Goal: Book appointment/travel/reservation

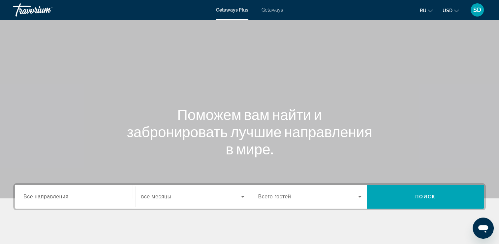
click at [280, 9] on span "Getaways" at bounding box center [272, 9] width 21 height 5
click at [85, 197] on input "Destination Все направления" at bounding box center [75, 197] width 104 height 8
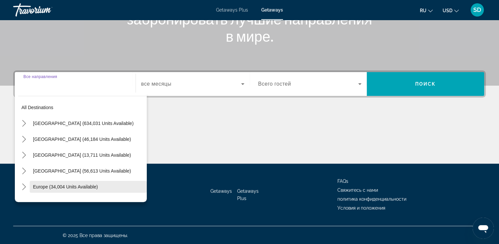
scroll to position [113, 0]
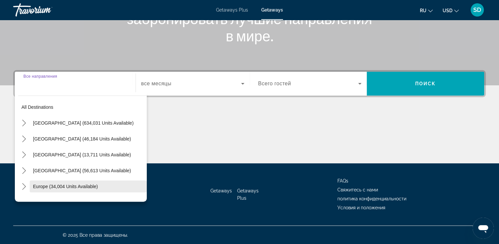
click at [71, 185] on span "Europe (34,004 units available)" at bounding box center [65, 186] width 65 height 5
type input "**********"
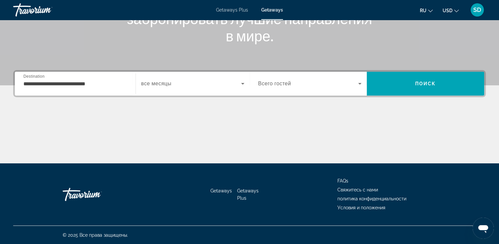
click at [154, 85] on span "все месяцы" at bounding box center [156, 84] width 30 height 6
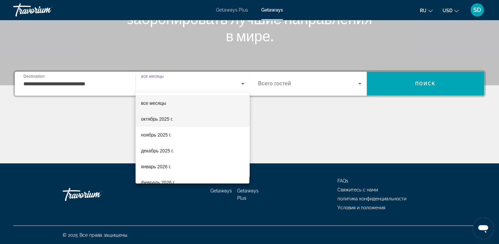
click at [164, 118] on span "октябрь 2025 г." at bounding box center [157, 119] width 32 height 8
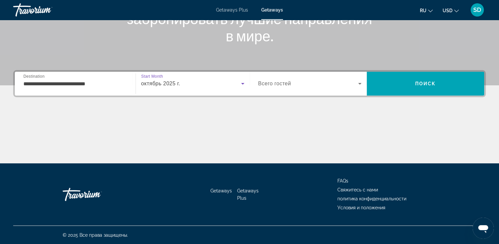
click at [280, 83] on span "Всего гостей" at bounding box center [274, 84] width 33 height 6
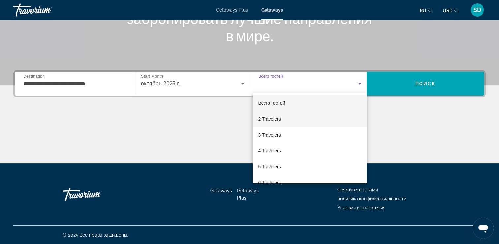
click at [280, 117] on span "2 Travelers" at bounding box center [269, 119] width 23 height 8
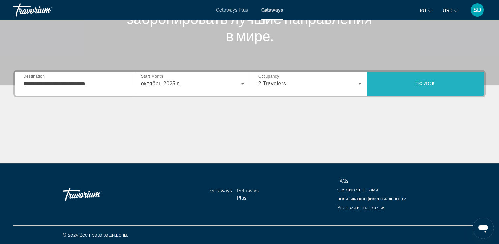
click at [440, 79] on span "Search" at bounding box center [426, 84] width 118 height 16
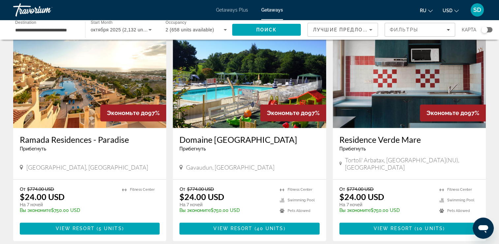
scroll to position [792, 0]
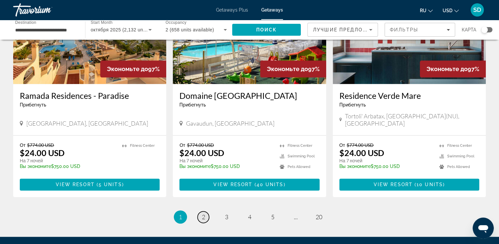
click at [202, 213] on span "2" at bounding box center [203, 216] width 3 height 7
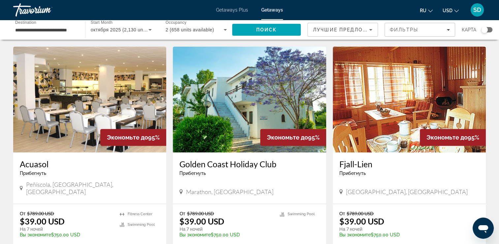
scroll to position [264, 0]
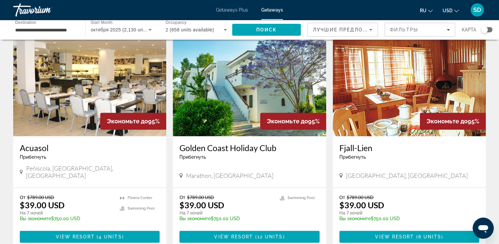
click at [63, 64] on img "Main content" at bounding box center [89, 83] width 153 height 106
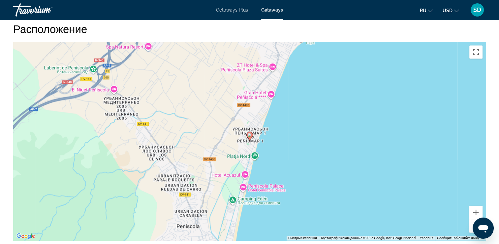
scroll to position [924, 0]
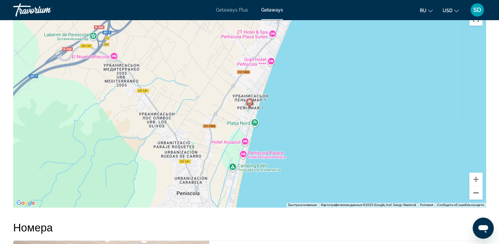
click at [475, 199] on button "Уменьшить" at bounding box center [476, 192] width 13 height 13
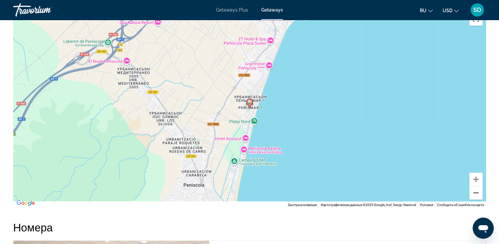
click at [475, 199] on button "Уменьшить" at bounding box center [476, 192] width 13 height 13
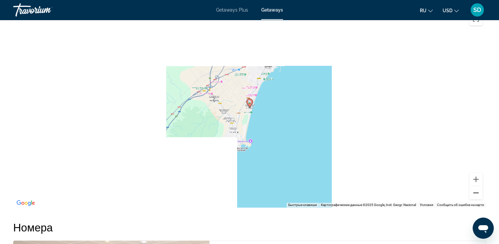
click at [475, 199] on button "Уменьшить" at bounding box center [476, 192] width 13 height 13
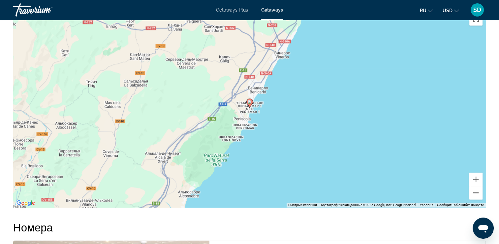
click at [476, 199] on button "Уменьшить" at bounding box center [476, 192] width 13 height 13
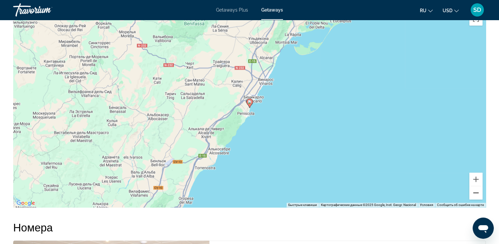
click at [476, 199] on button "Уменьшить" at bounding box center [476, 192] width 13 height 13
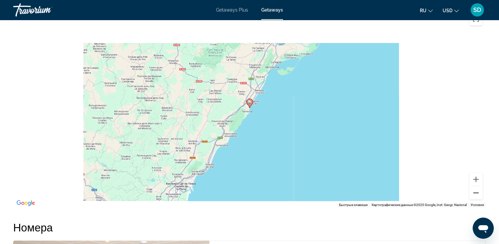
click at [476, 199] on button "Уменьшить" at bounding box center [476, 192] width 13 height 13
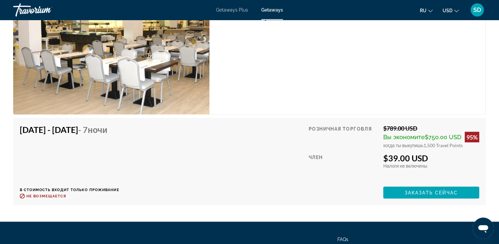
scroll to position [1210, 0]
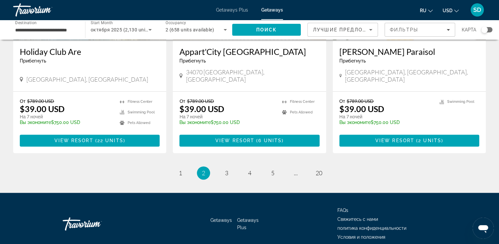
scroll to position [824, 0]
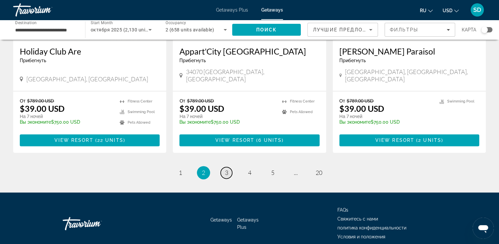
click at [225, 169] on span "3" at bounding box center [226, 172] width 3 height 7
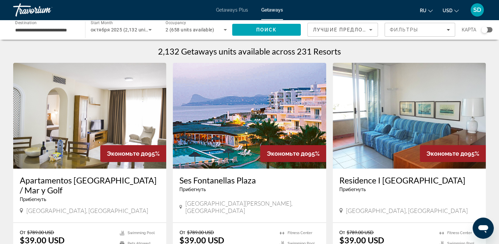
click at [107, 180] on h3 "Apartamentos [GEOGRAPHIC_DATA] / Mar y Golf" at bounding box center [90, 185] width 140 height 20
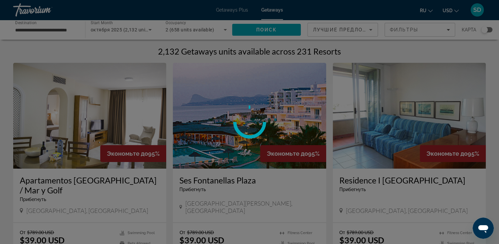
click at [432, 42] on div at bounding box center [249, 122] width 499 height 244
click at [350, 58] on div at bounding box center [249, 122] width 499 height 244
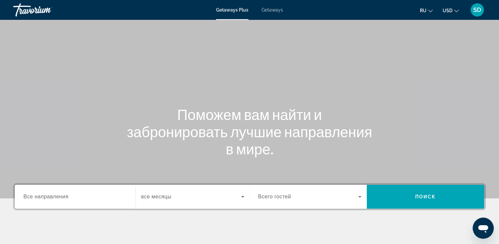
click at [271, 8] on span "Getaways" at bounding box center [272, 9] width 21 height 5
click at [78, 193] on input "Destination Все направления" at bounding box center [75, 197] width 104 height 8
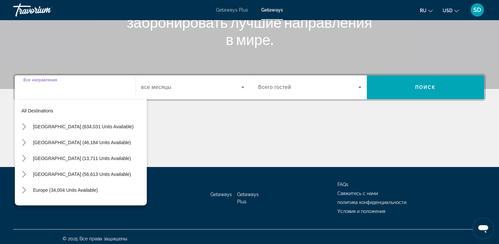
scroll to position [113, 0]
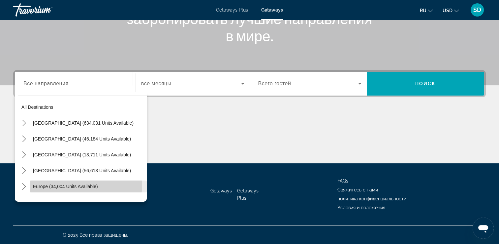
click at [78, 184] on span "Europe (34,004 units available)" at bounding box center [65, 186] width 65 height 5
type input "**********"
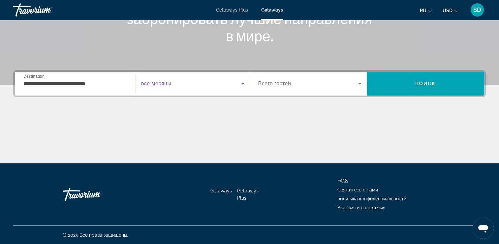
click at [215, 83] on span "Search widget" at bounding box center [191, 84] width 100 height 8
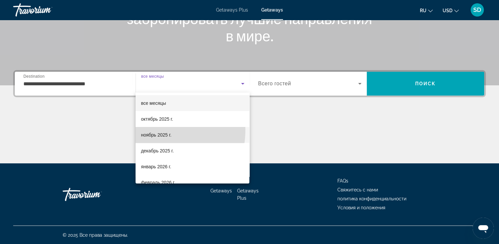
click at [146, 129] on mat-option "ноябрь 2025 г." at bounding box center [193, 135] width 114 height 16
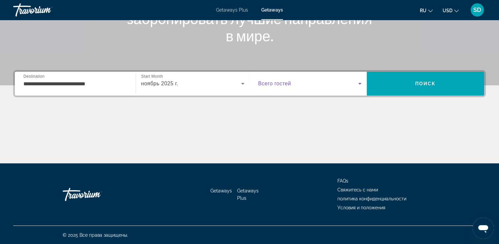
click at [297, 86] on span "Search widget" at bounding box center [308, 84] width 100 height 8
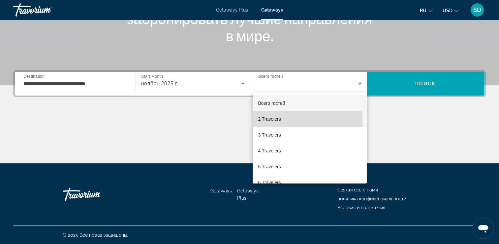
click at [294, 119] on mat-option "2 Travelers" at bounding box center [310, 119] width 114 height 16
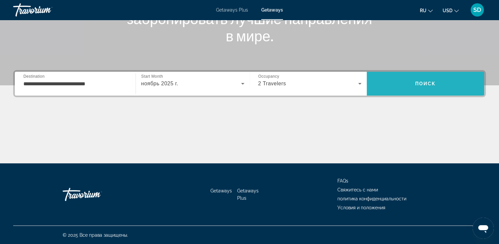
click at [433, 89] on span "Search" at bounding box center [426, 84] width 118 height 16
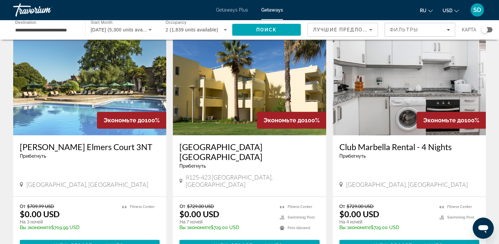
scroll to position [759, 0]
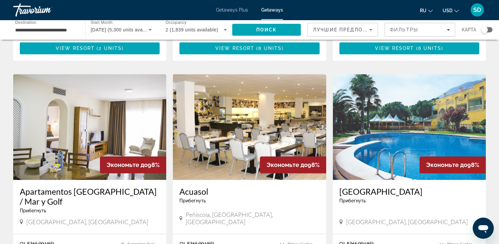
scroll to position [693, 0]
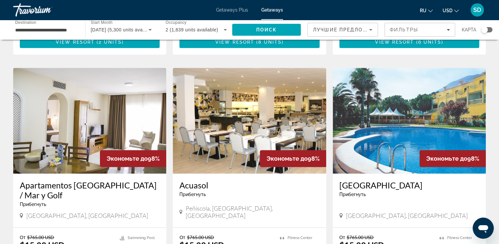
click at [348, 106] on img "Main content" at bounding box center [409, 121] width 153 height 106
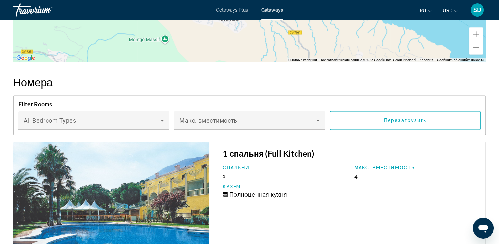
scroll to position [1001, 0]
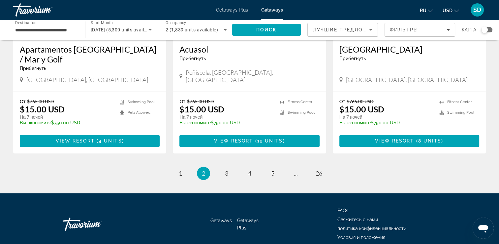
scroll to position [834, 0]
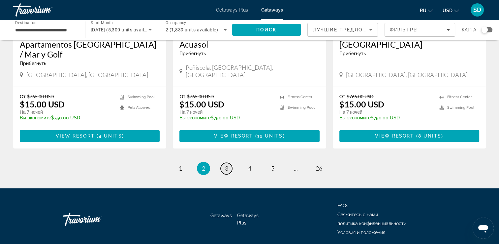
click at [226, 164] on span "3" at bounding box center [226, 167] width 3 height 7
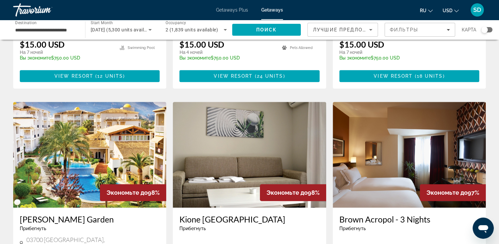
scroll to position [462, 0]
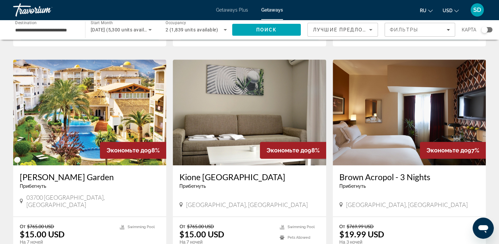
click at [94, 88] on img "Main content" at bounding box center [89, 112] width 153 height 106
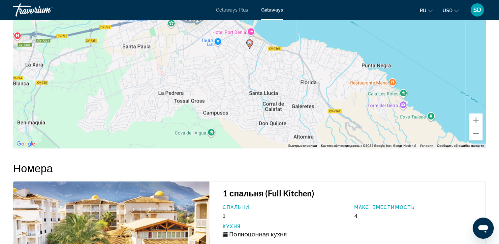
scroll to position [853, 0]
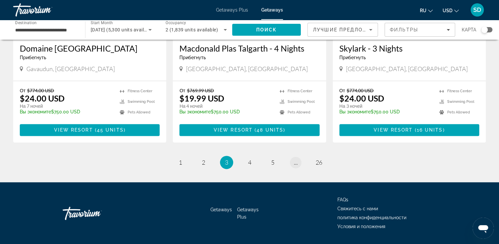
scroll to position [824, 0]
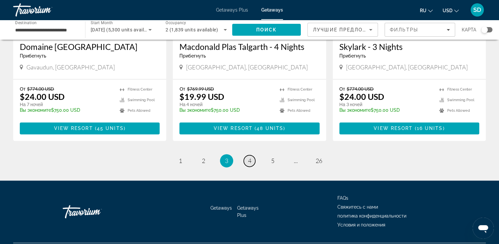
click at [251, 157] on span "4" at bounding box center [249, 160] width 3 height 7
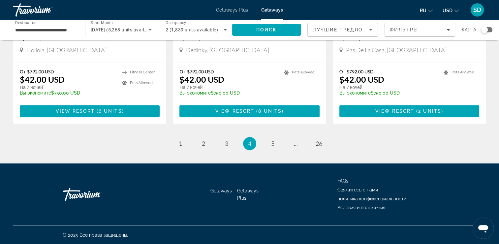
scroll to position [825, 0]
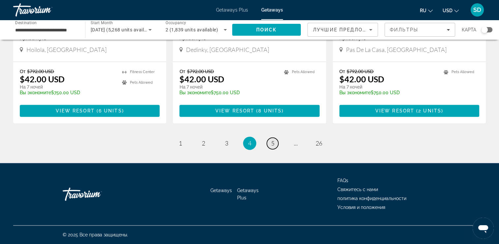
click at [272, 147] on span "5" at bounding box center [272, 142] width 3 height 7
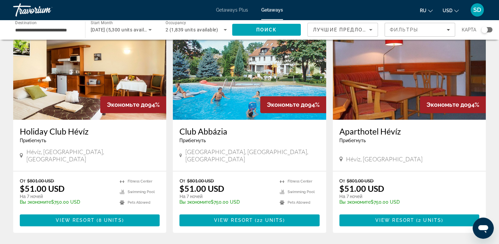
scroll to position [693, 0]
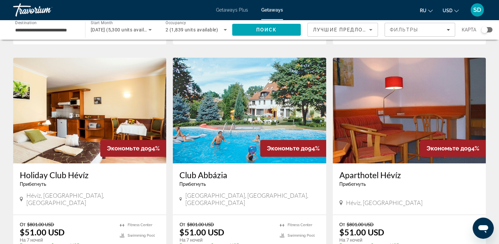
click at [484, 30] on div "Search widget" at bounding box center [485, 29] width 7 height 7
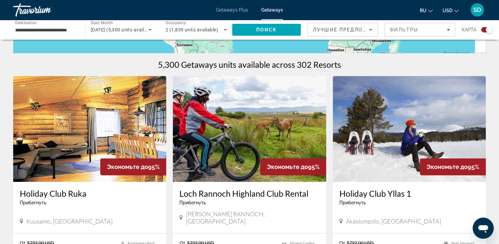
scroll to position [0, 0]
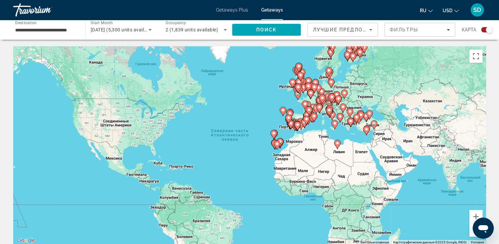
click at [473, 230] on button "Открыть окно обмена сообщениями" at bounding box center [483, 227] width 21 height 21
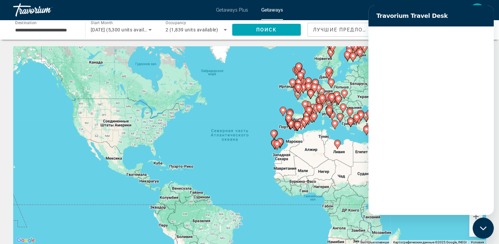
drag, startPoint x: 473, startPoint y: 228, endPoint x: 466, endPoint y: 227, distance: 6.7
click at [473, 227] on html at bounding box center [483, 227] width 21 height 21
click at [477, 216] on button "Увеличить" at bounding box center [476, 216] width 13 height 13
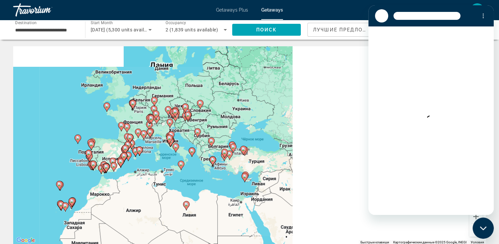
drag, startPoint x: 341, startPoint y: 138, endPoint x: 101, endPoint y: 195, distance: 246.6
click at [101, 195] on div "Чтобы активировать перетаскивание с помощью клавиатуры, нажмите Alt + Ввод. Пос…" at bounding box center [249, 145] width 473 height 198
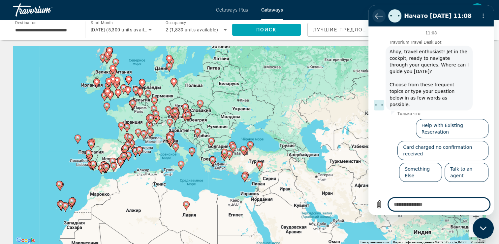
click at [377, 15] on icon "Вернуться к списку разговоров" at bounding box center [379, 16] width 8 height 8
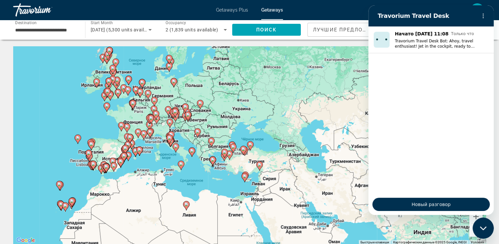
click at [497, 3] on div "Getaways Plus Getaways ru English Español Français Italiano Português русский U…" at bounding box center [249, 9] width 499 height 17
click at [472, 231] on button "Уменьшить" at bounding box center [476, 229] width 13 height 13
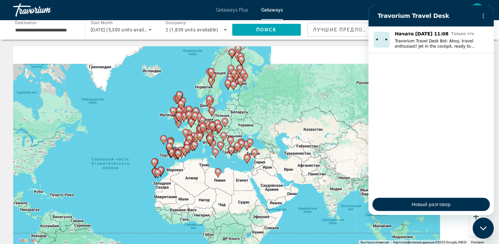
click at [472, 218] on button "Увеличить" at bounding box center [476, 216] width 13 height 13
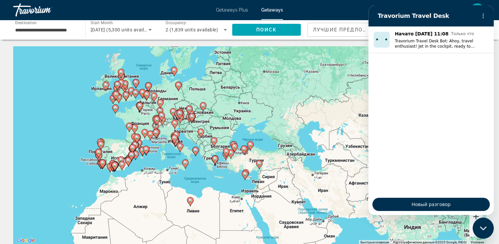
click at [472, 218] on button "Увеличить" at bounding box center [476, 216] width 13 height 13
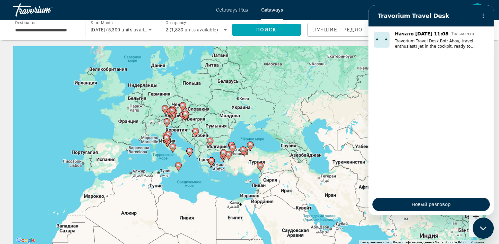
click at [472, 218] on button "Увеличить" at bounding box center [476, 216] width 13 height 13
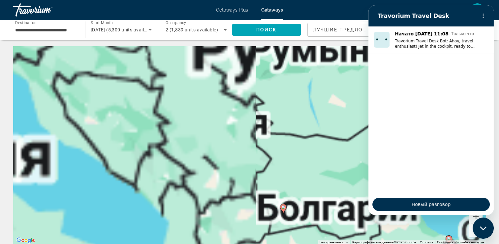
drag, startPoint x: 166, startPoint y: 153, endPoint x: 502, endPoint y: 208, distance: 340.2
click at [499, 208] on html "**********" at bounding box center [249, 122] width 499 height 244
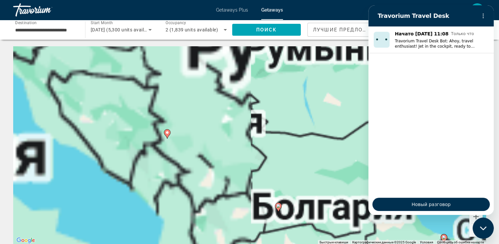
drag, startPoint x: 408, startPoint y: 211, endPoint x: 781, endPoint y: 222, distance: 372.5
click at [408, 211] on div "Новый разговор" at bounding box center [431, 203] width 125 height 21
click at [421, 225] on div "Чтобы активировать перетаскивание с помощью клавиатуры, нажмите Alt + Ввод. Пос…" at bounding box center [249, 145] width 473 height 198
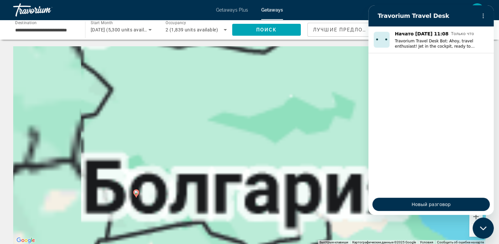
click at [471, 230] on button "Уменьшить" at bounding box center [476, 229] width 13 height 13
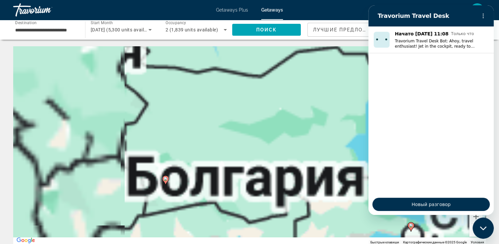
click at [471, 230] on button "Уменьшить" at bounding box center [476, 229] width 13 height 13
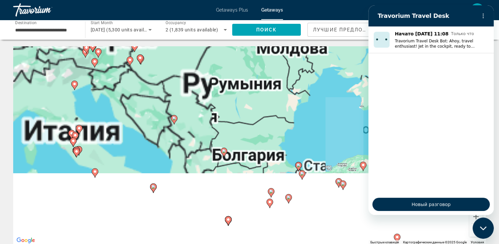
click at [471, 230] on button "Уменьшить" at bounding box center [476, 229] width 13 height 13
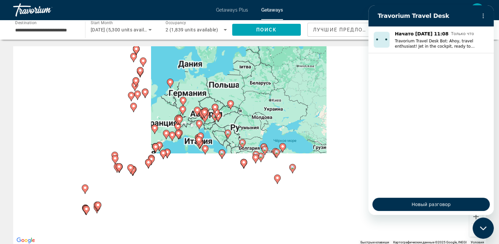
click at [471, 230] on button "Уменьшить" at bounding box center [476, 229] width 13 height 13
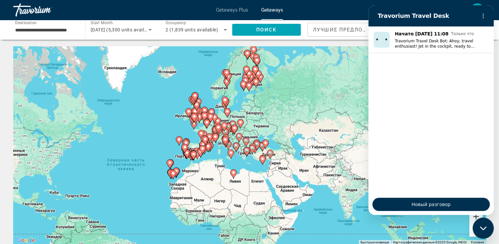
click at [475, 217] on button "Увеличить" at bounding box center [476, 216] width 13 height 13
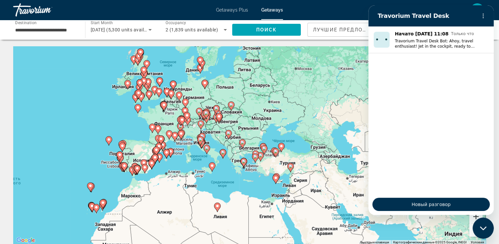
click at [475, 217] on button "Увеличить" at bounding box center [476, 216] width 13 height 13
